Goal: Transaction & Acquisition: Purchase product/service

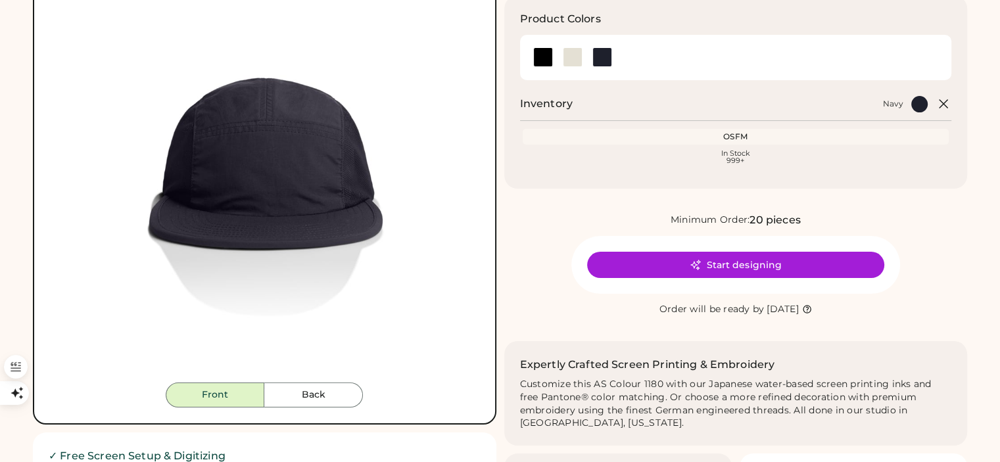
scroll to position [263, 0]
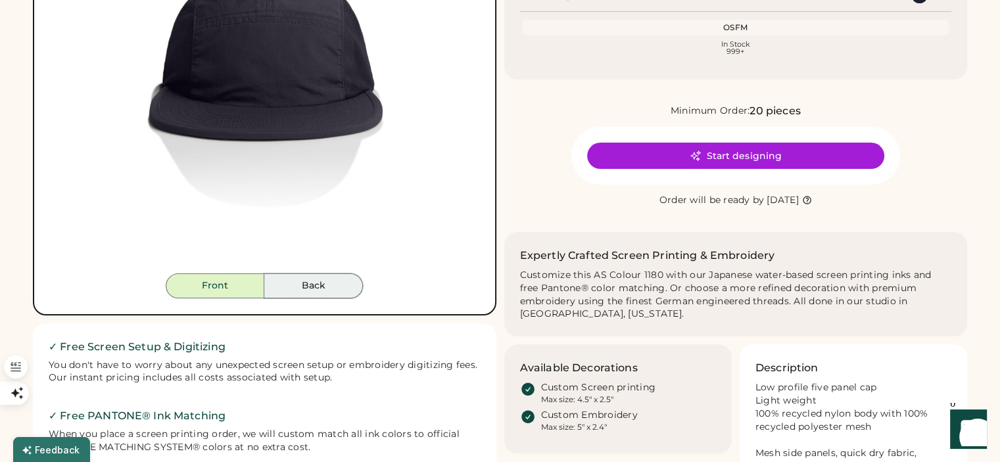
click at [311, 294] on button "Back" at bounding box center [313, 285] width 99 height 25
click at [308, 291] on button "Back" at bounding box center [313, 285] width 99 height 25
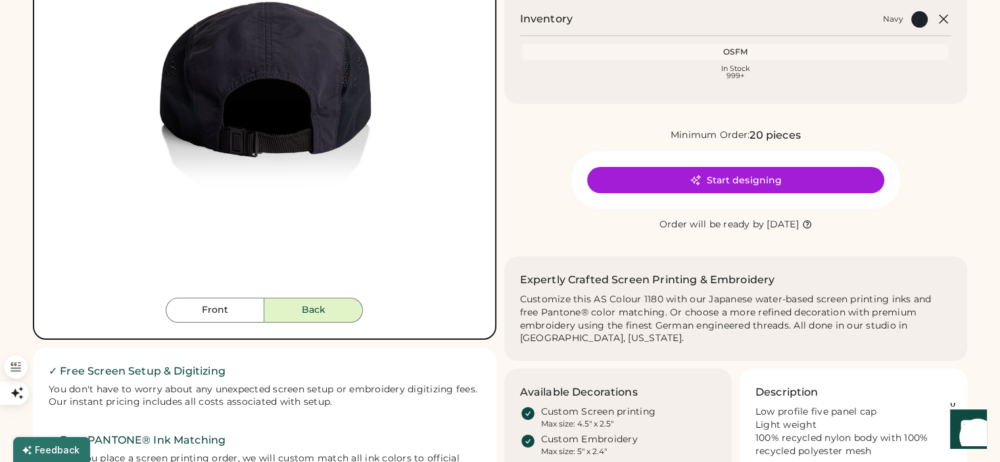
scroll to position [197, 0]
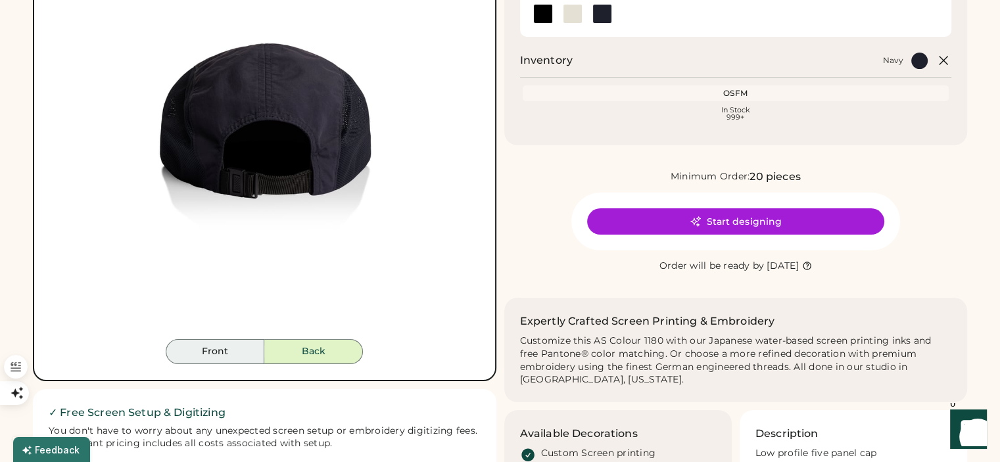
click at [215, 349] on button "Front" at bounding box center [215, 351] width 99 height 25
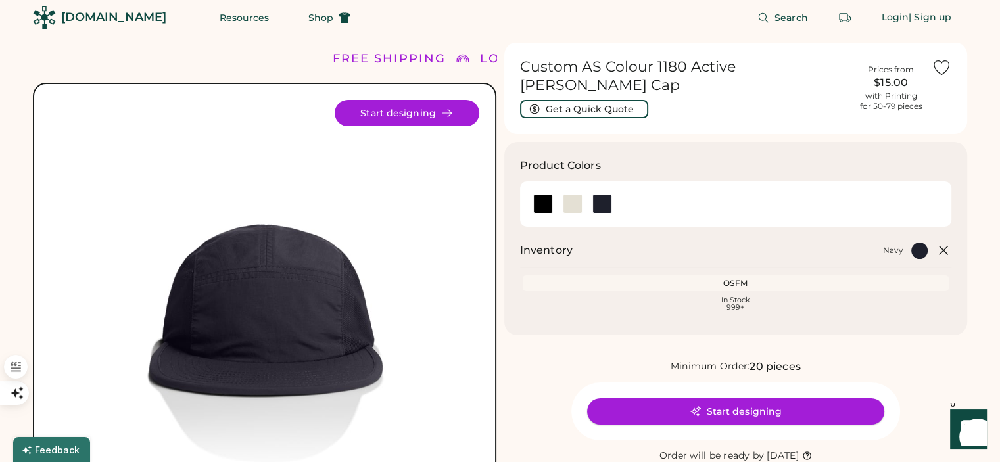
scroll to position [0, 0]
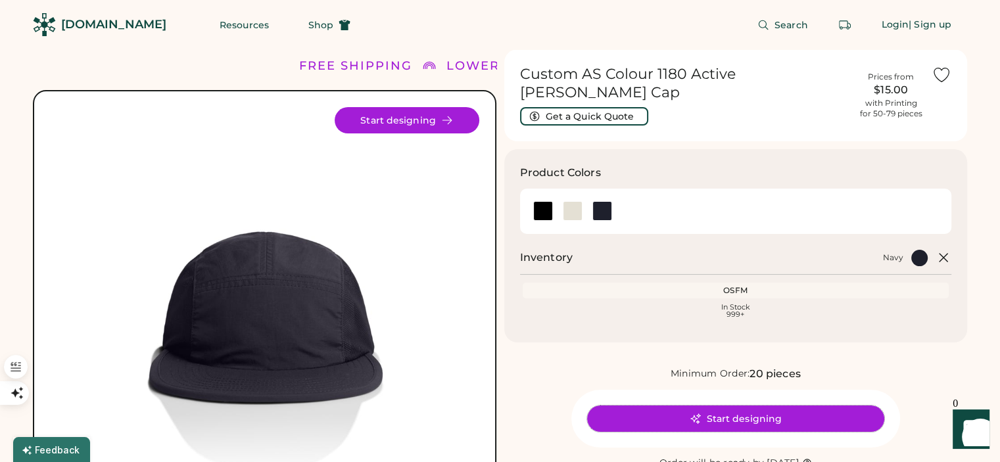
click at [744, 408] on button "Start designing" at bounding box center [735, 418] width 297 height 26
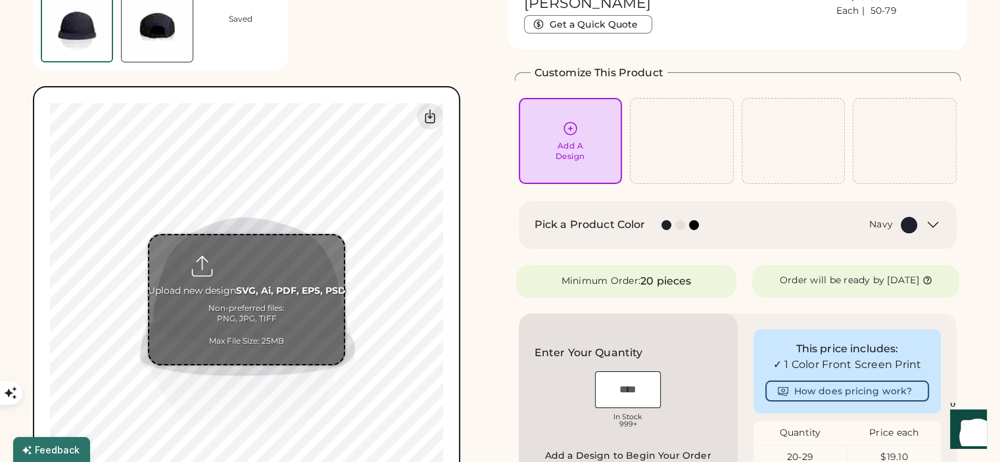
scroll to position [131, 0]
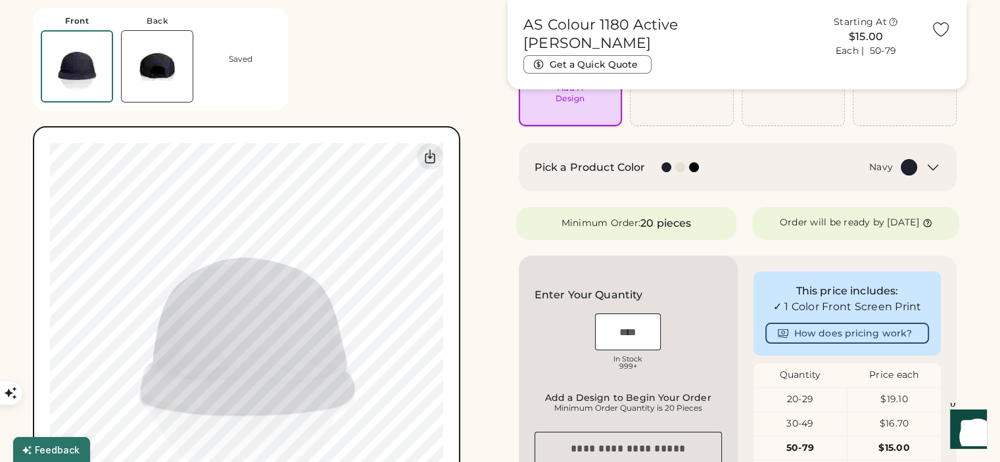
click at [553, 91] on div "Add A Design" at bounding box center [570, 82] width 85 height 41
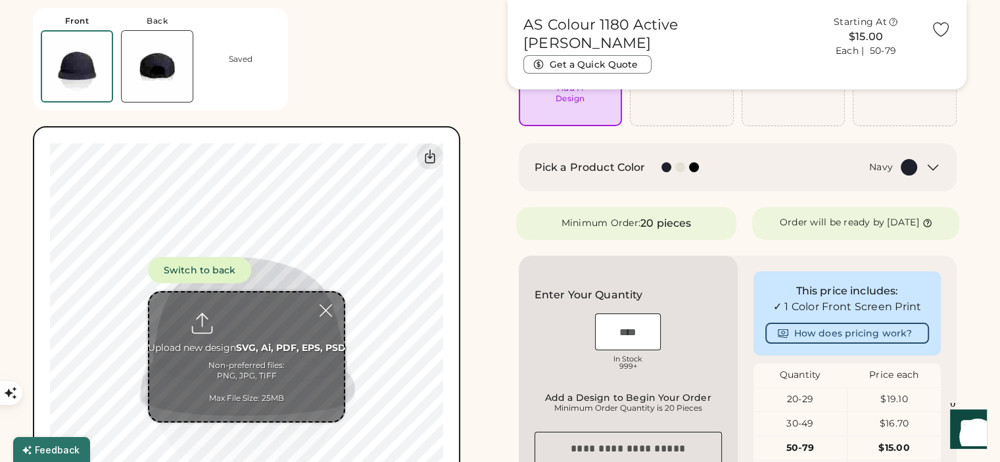
click at [264, 357] on input "file" at bounding box center [246, 356] width 195 height 129
type input "**********"
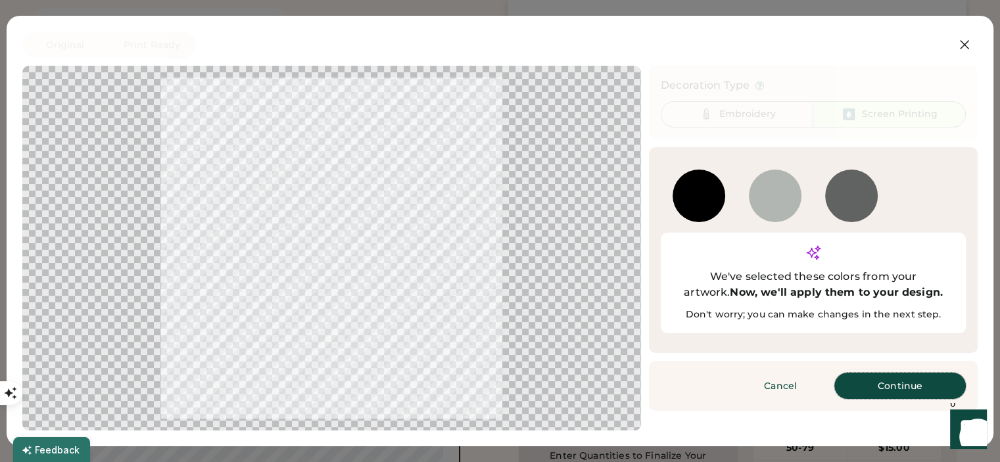
click at [898, 373] on button "Continue" at bounding box center [899, 386] width 131 height 26
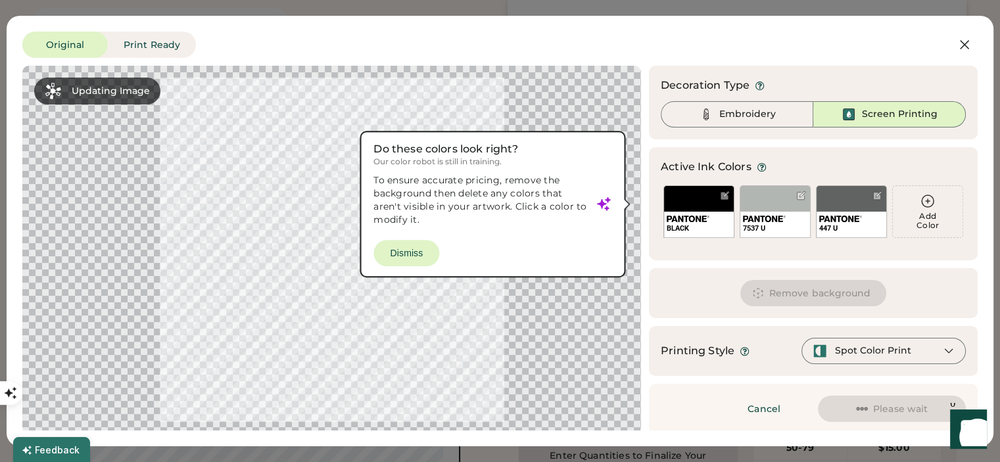
click at [421, 256] on div at bounding box center [331, 250] width 595 height 344
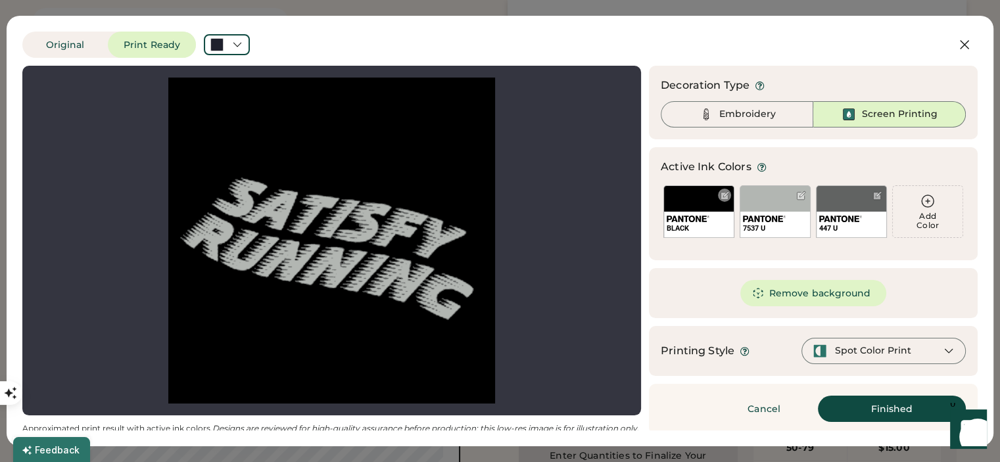
click at [682, 209] on div "BLACK" at bounding box center [698, 211] width 71 height 53
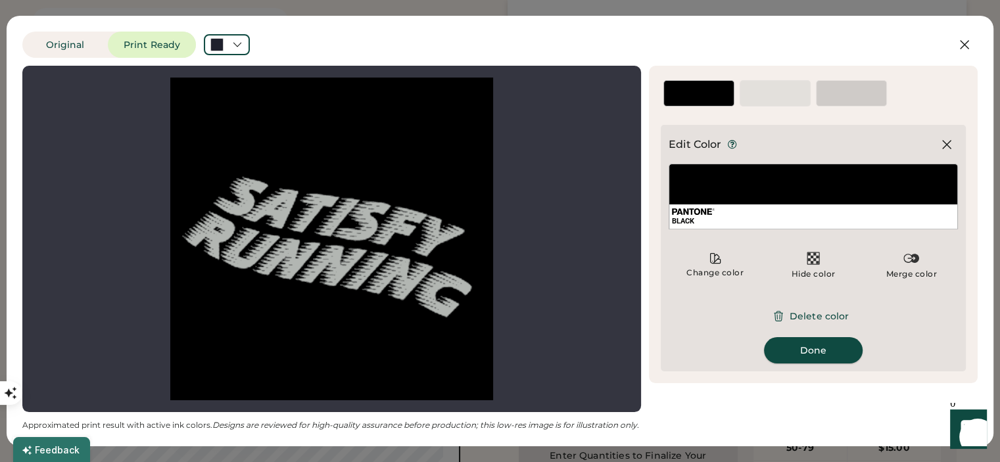
click at [808, 352] on button "Done" at bounding box center [813, 350] width 99 height 26
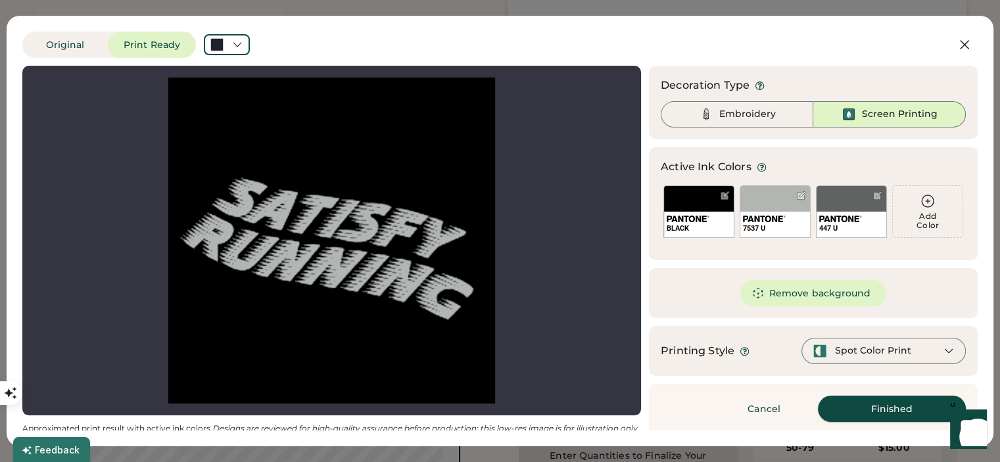
click at [854, 396] on button "Finished" at bounding box center [891, 409] width 148 height 26
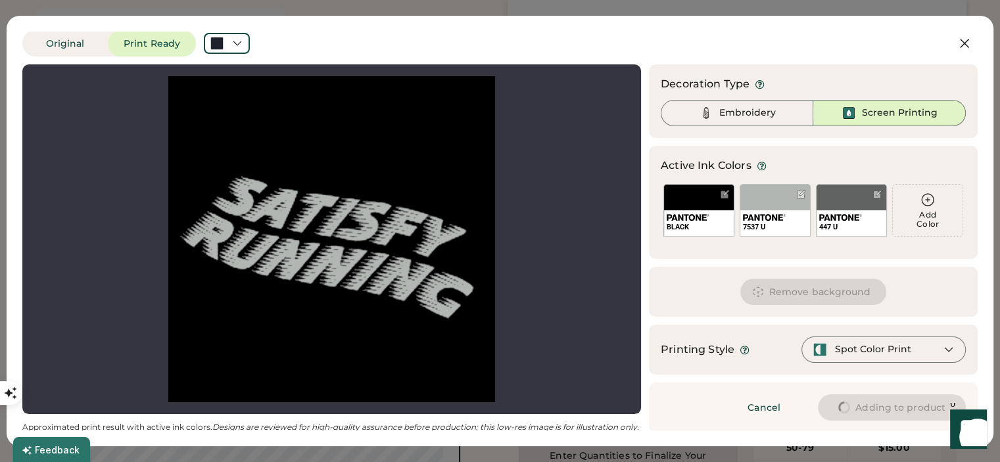
scroll to position [0, 0]
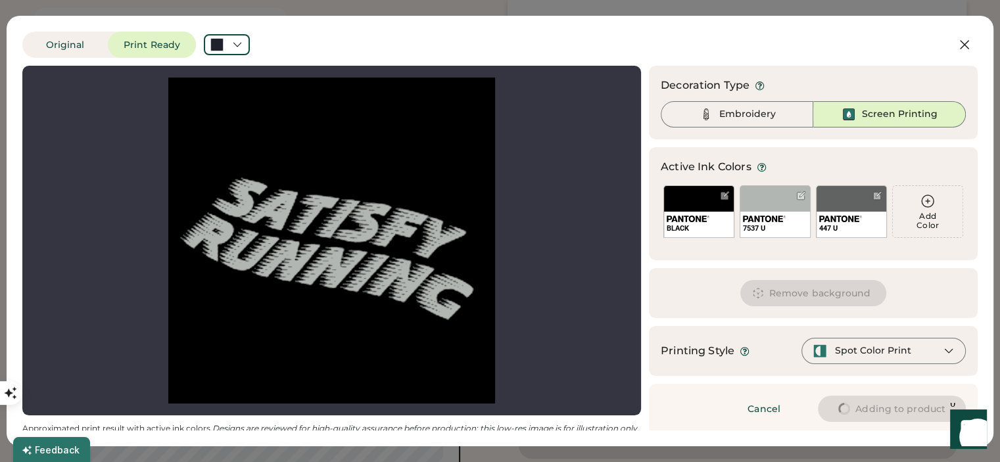
type input "****"
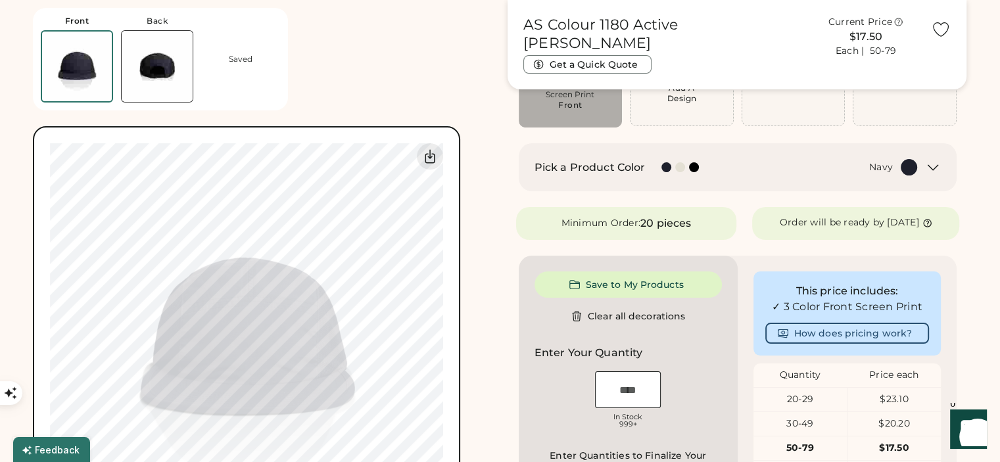
type input "****"
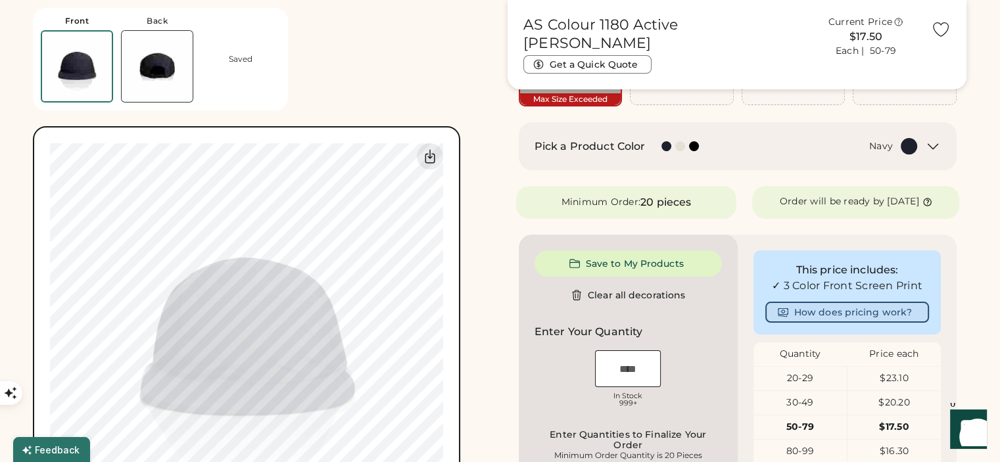
scroll to position [263, 0]
